Goal: Information Seeking & Learning: Find specific fact

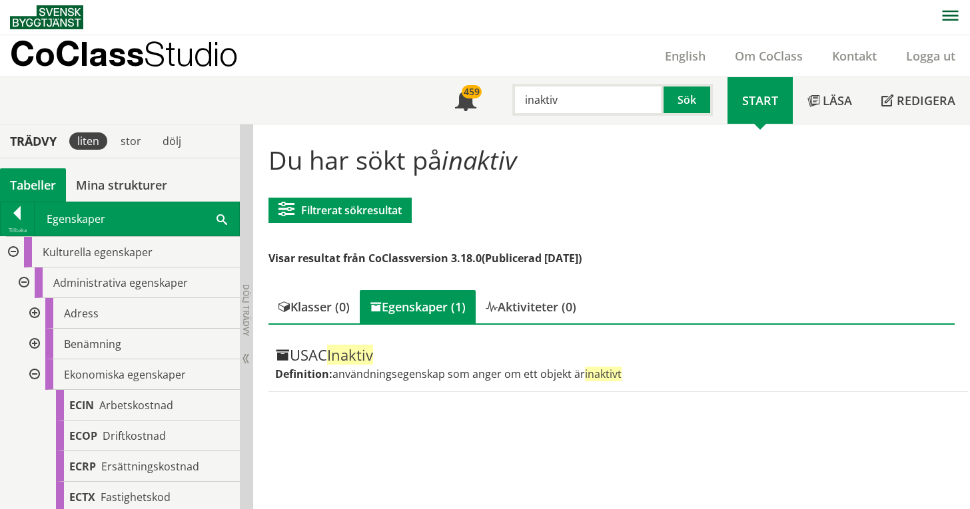
scroll to position [710, 0]
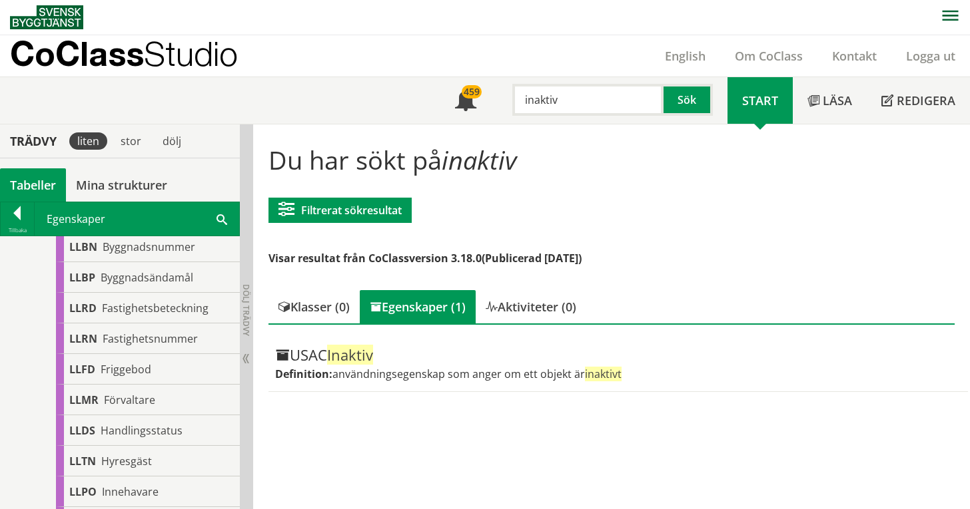
drag, startPoint x: 534, startPoint y: 97, endPoint x: 525, endPoint y: 97, distance: 9.3
click at [525, 97] on input "inaktiv" at bounding box center [587, 100] width 151 height 32
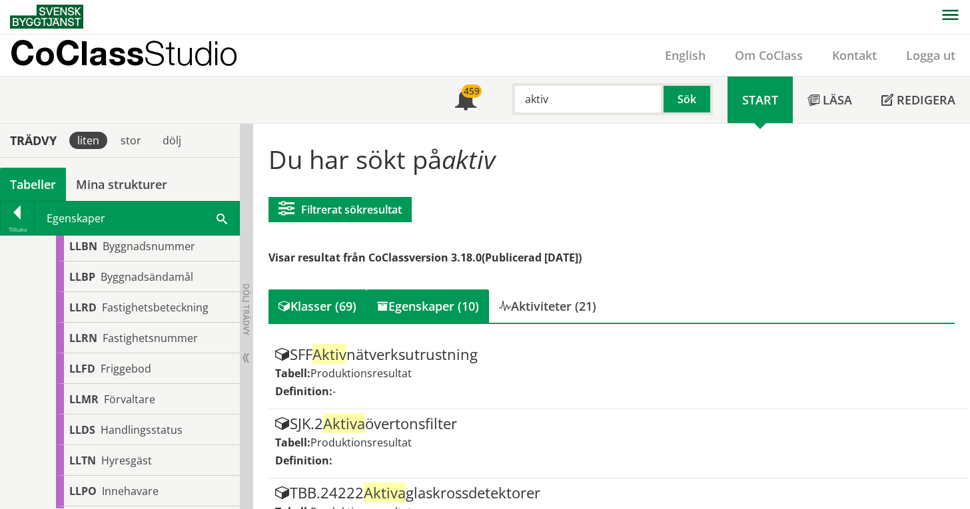
click at [446, 296] on div "Egenskaper (10)" at bounding box center [427, 306] width 123 height 33
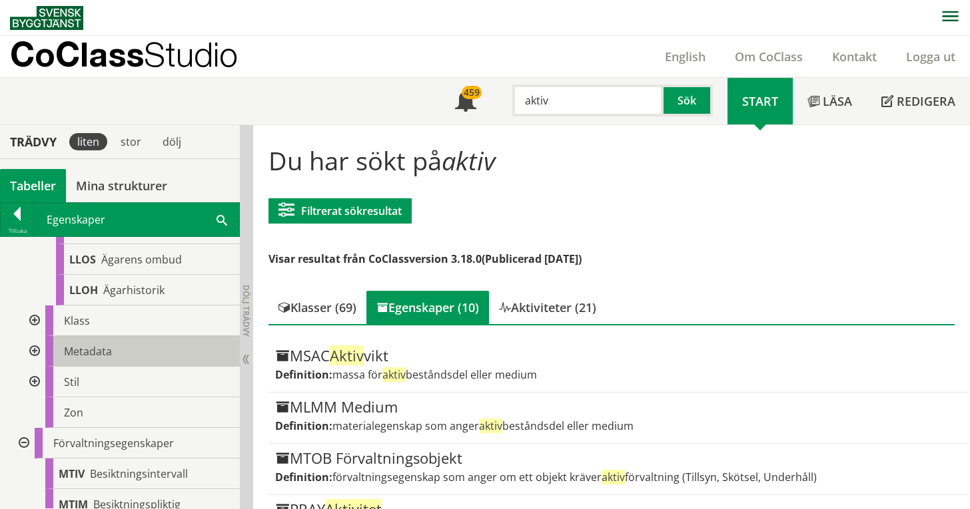
scroll to position [1243, 0]
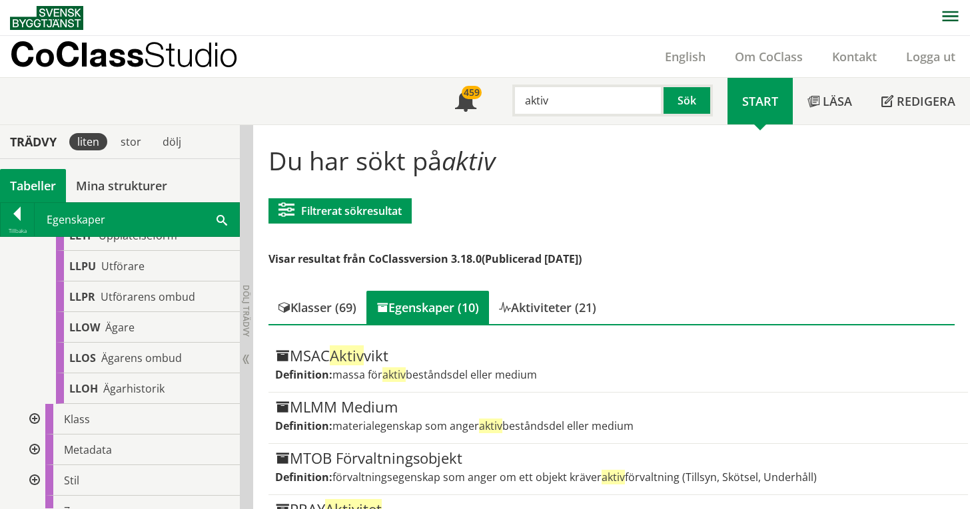
click at [40, 450] on div at bounding box center [33, 450] width 24 height 31
click at [37, 450] on div at bounding box center [33, 450] width 24 height 31
click at [35, 421] on div at bounding box center [33, 419] width 24 height 31
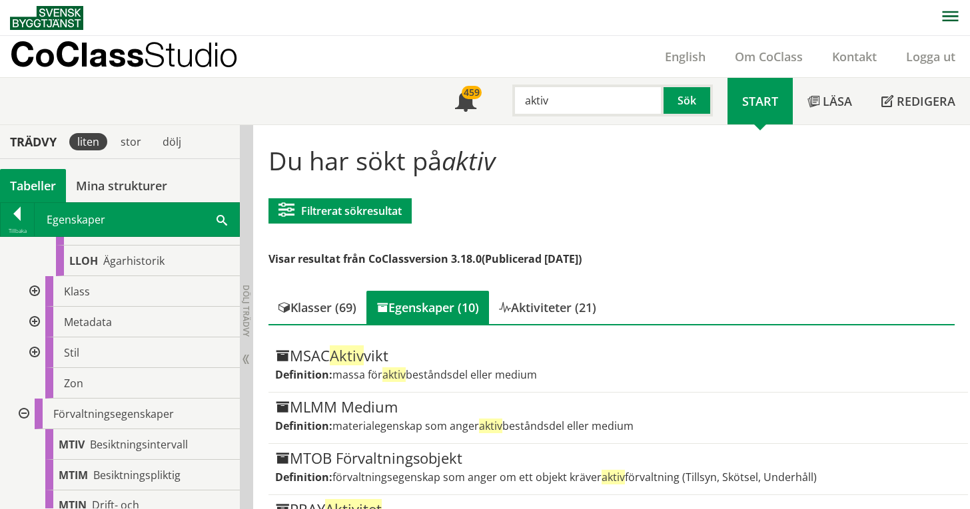
scroll to position [1509, 0]
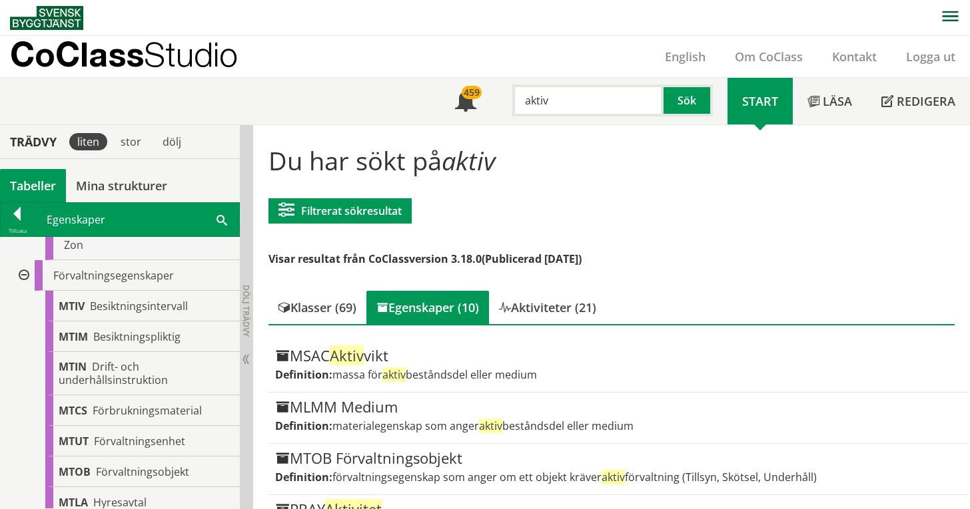
drag, startPoint x: 562, startPoint y: 101, endPoint x: 501, endPoint y: 99, distance: 60.7
click at [501, 99] on div "aktiv Sök" at bounding box center [609, 97] width 236 height 39
type input "typbeskrivning"
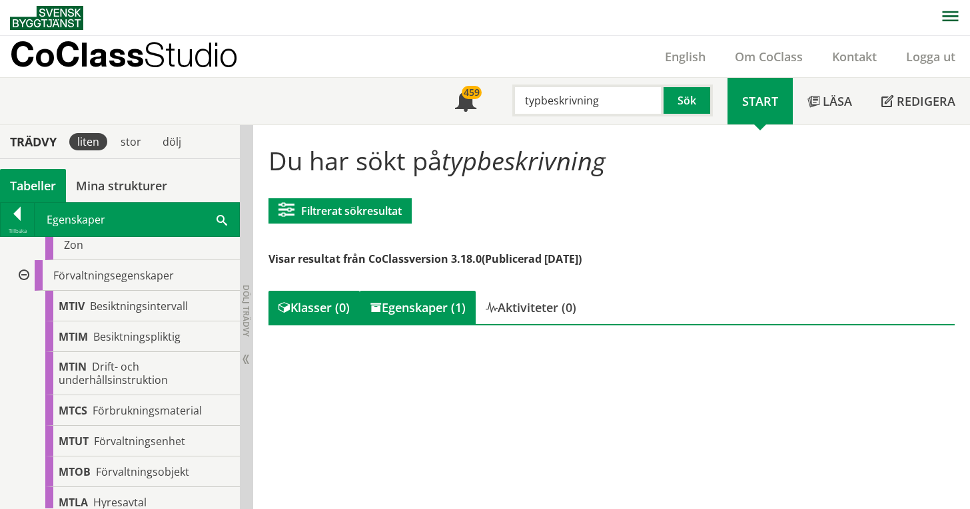
click at [432, 312] on div "Egenskaper (1)" at bounding box center [418, 307] width 116 height 33
